Goal: Task Accomplishment & Management: Manage account settings

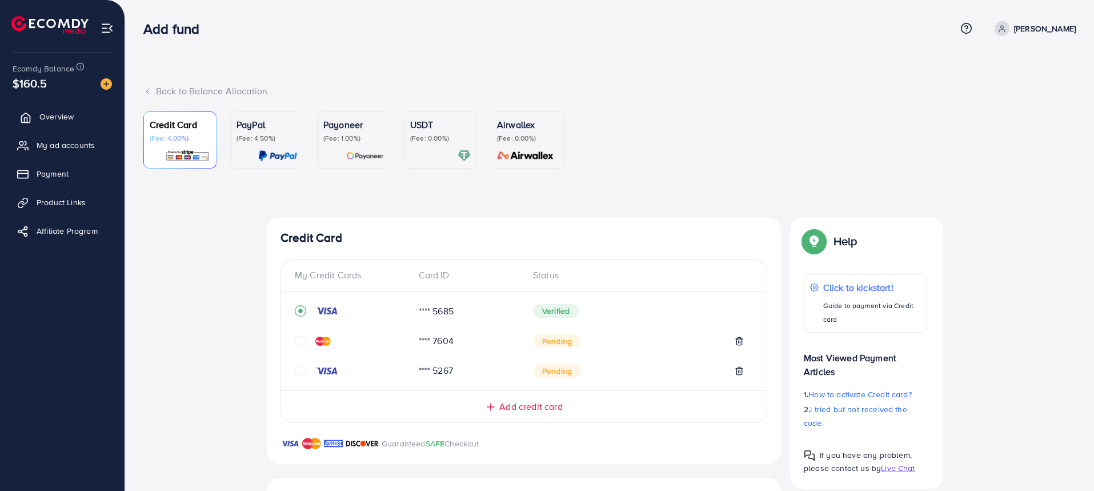
click at [79, 126] on link "Overview" at bounding box center [62, 116] width 107 height 23
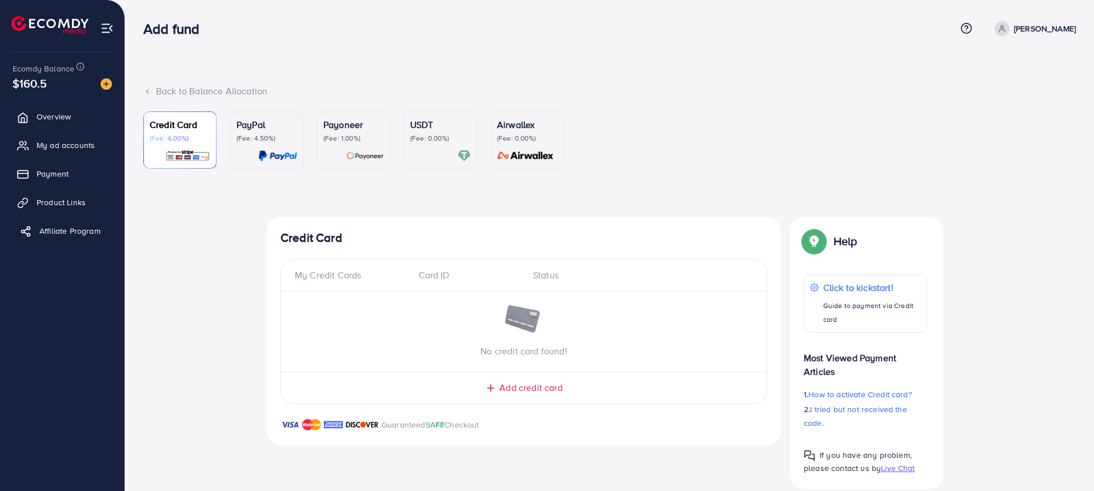
scroll to position [257, 0]
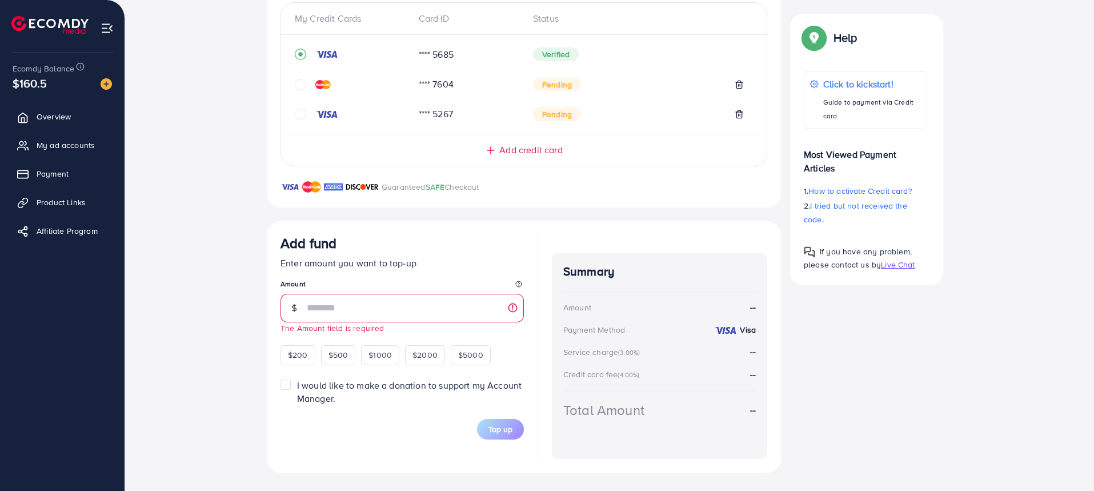
click at [70, 386] on ul "Overview My ad accounts Payment Product Links Affiliate Program" at bounding box center [62, 266] width 125 height 331
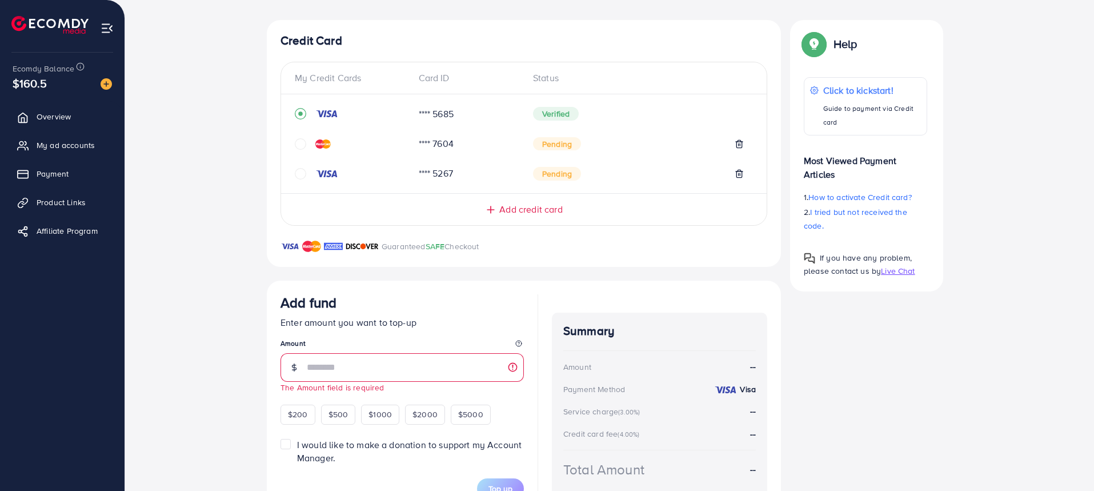
scroll to position [197, 0]
click at [105, 31] on img at bounding box center [107, 28] width 13 height 13
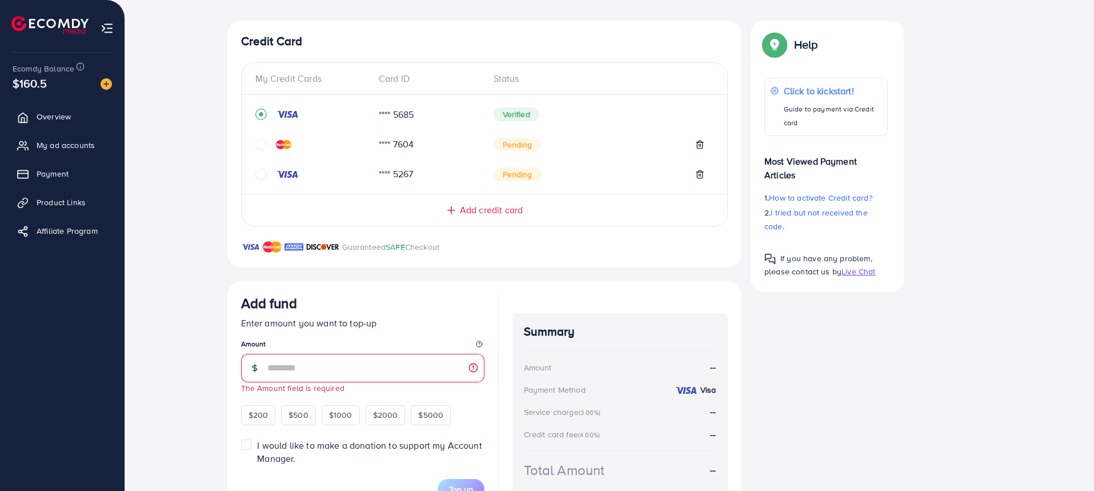
click at [102, 28] on img at bounding box center [107, 28] width 13 height 13
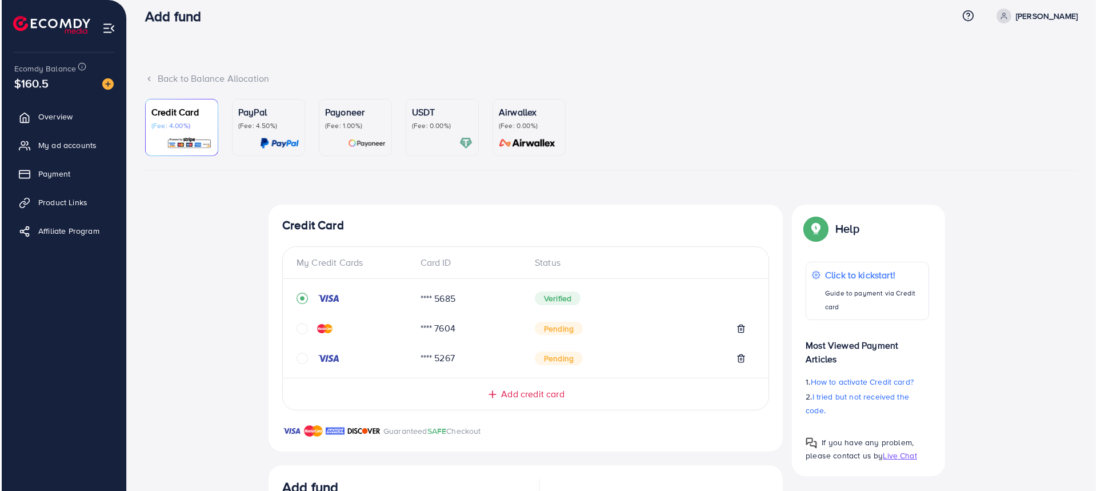
scroll to position [0, 0]
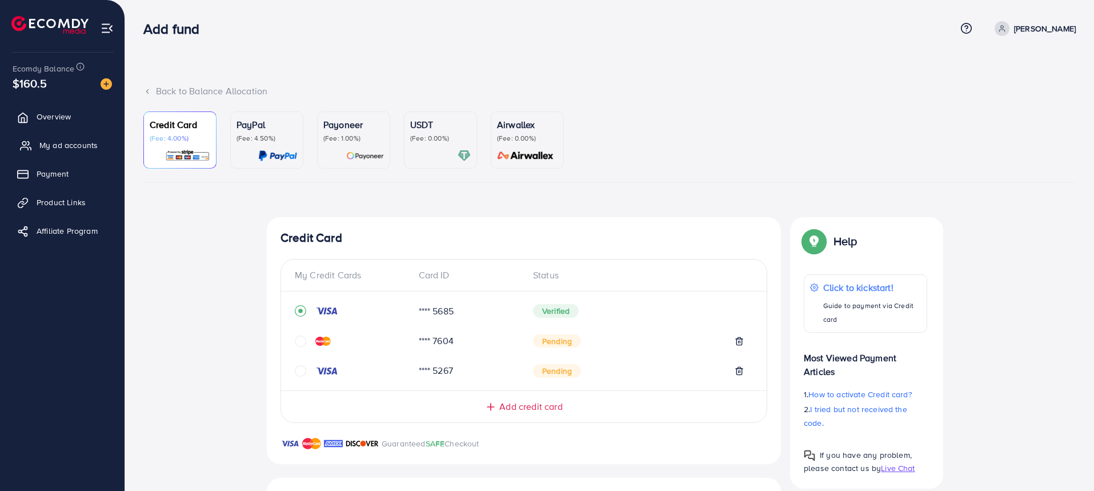
click at [65, 149] on span "My ad accounts" at bounding box center [68, 144] width 58 height 11
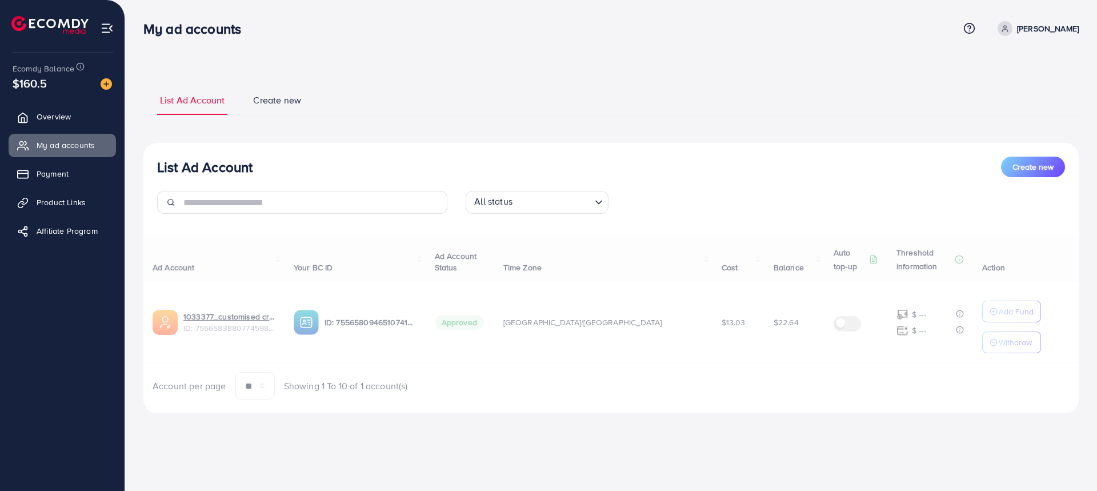
click at [1050, 27] on p "[PERSON_NAME]" at bounding box center [1048, 29] width 62 height 14
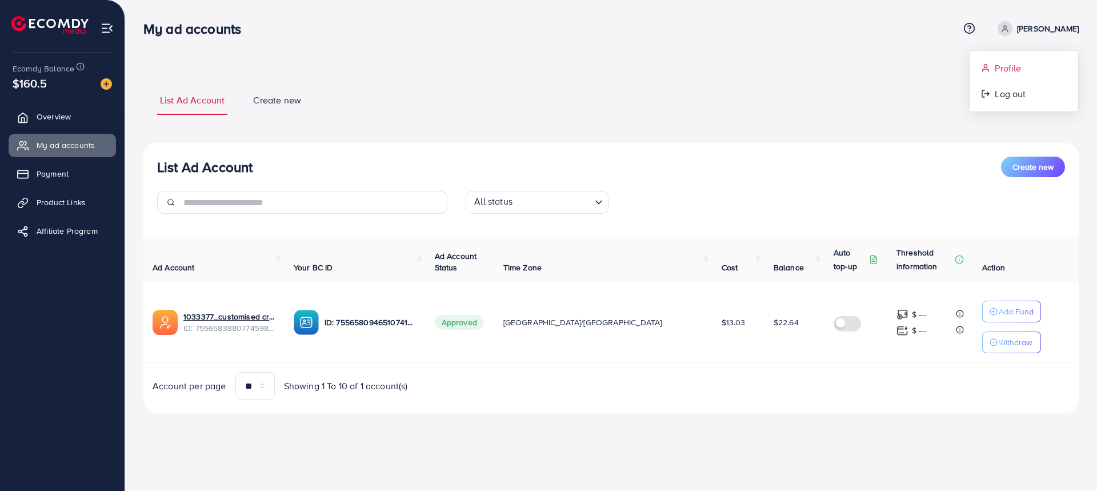
click at [1009, 65] on span "Profile" at bounding box center [1008, 68] width 26 height 14
select select "********"
select select "******"
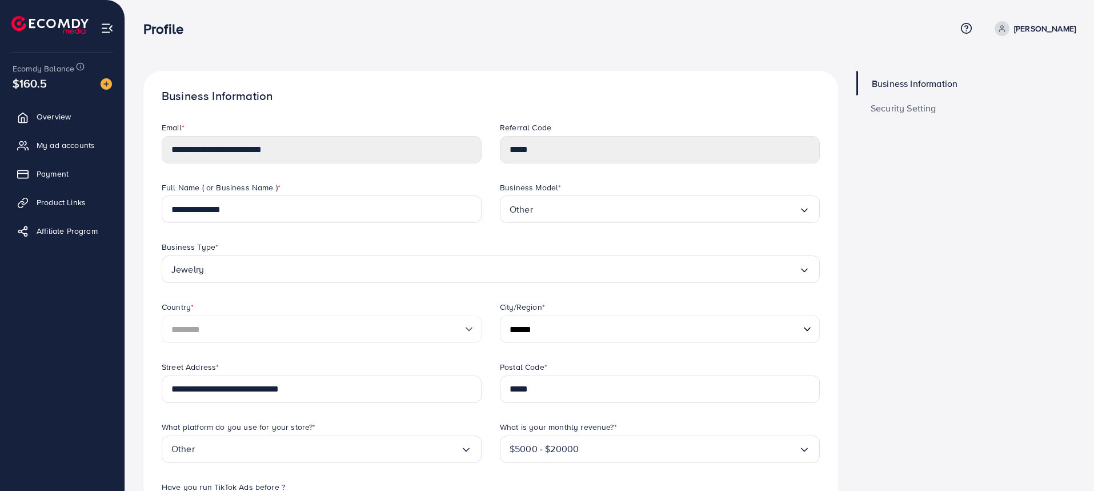
click at [909, 108] on span "Security Setting" at bounding box center [904, 107] width 66 height 9
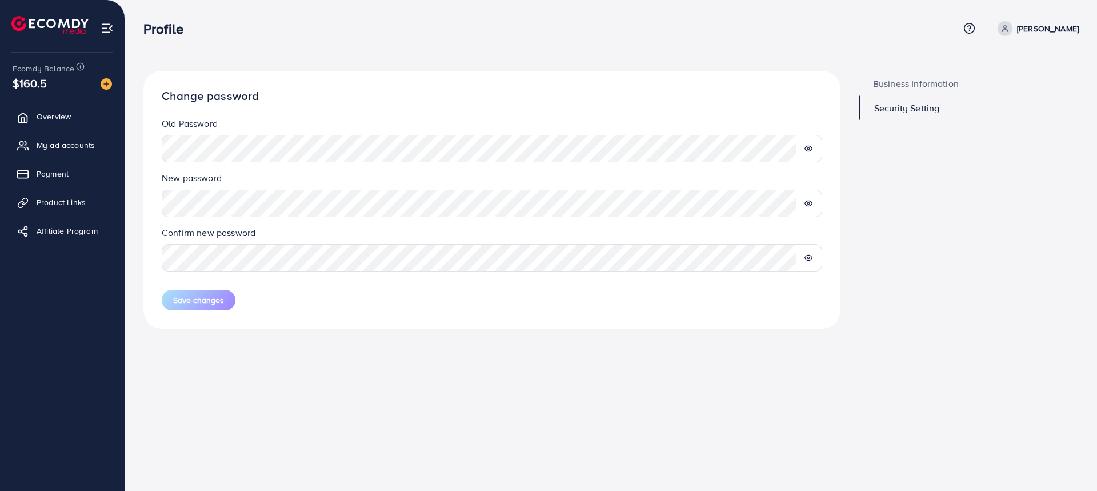
click at [809, 145] on icon at bounding box center [809, 149] width 8 height 8
click at [808, 146] on icon at bounding box center [808, 148] width 7 height 5
click at [65, 114] on span "Overview" at bounding box center [56, 116] width 34 height 11
